Goal: Find specific page/section: Find specific page/section

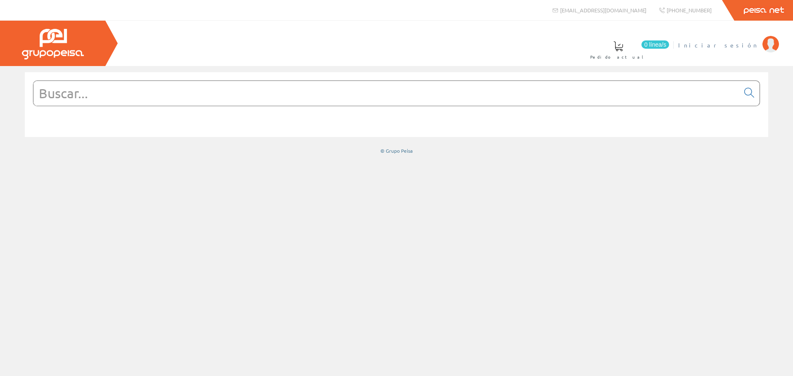
click at [768, 49] on img at bounding box center [770, 44] width 17 height 17
click at [760, 49] on li "INSTALAC.ELECTRICAS BADENES SL Mi cuenta Mis datos Mis ofertas Mis pedidos Mis …" at bounding box center [685, 50] width 190 height 32
click at [774, 50] on img at bounding box center [770, 44] width 17 height 17
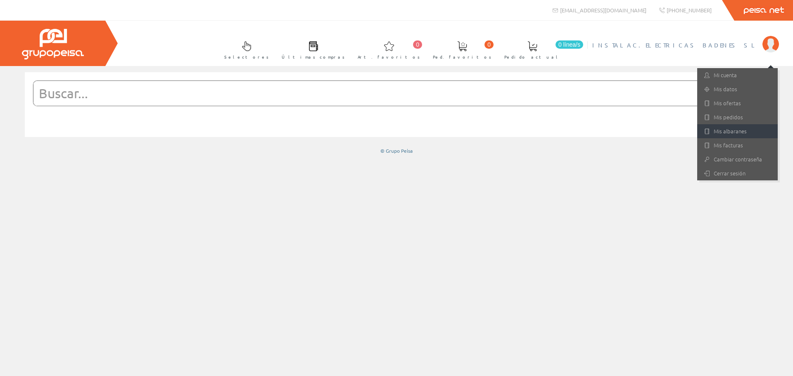
click at [729, 131] on link "Mis albaranes" at bounding box center [737, 131] width 81 height 14
